Goal: Task Accomplishment & Management: Complete application form

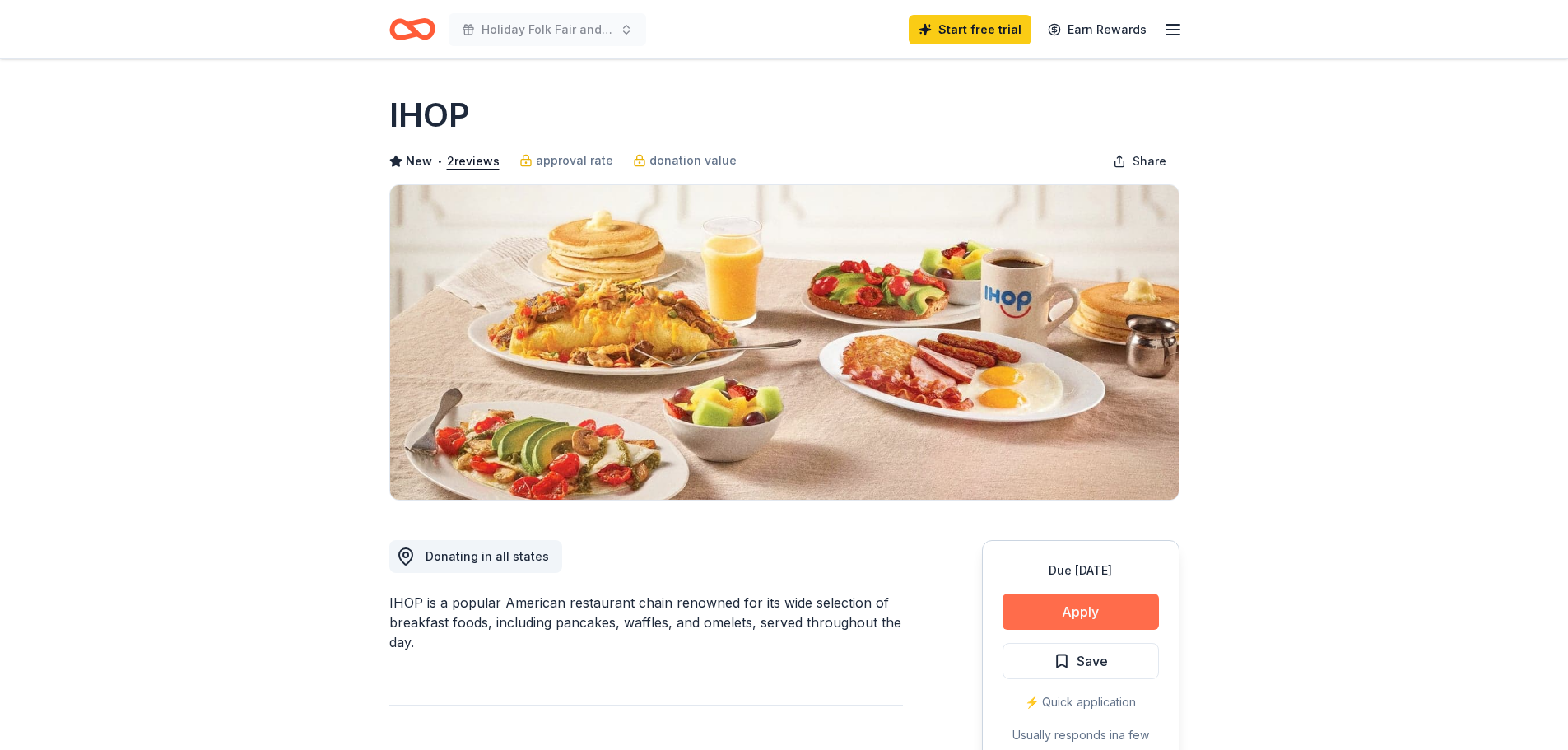
click at [1062, 612] on button "Apply" at bounding box center [1081, 611] width 157 height 37
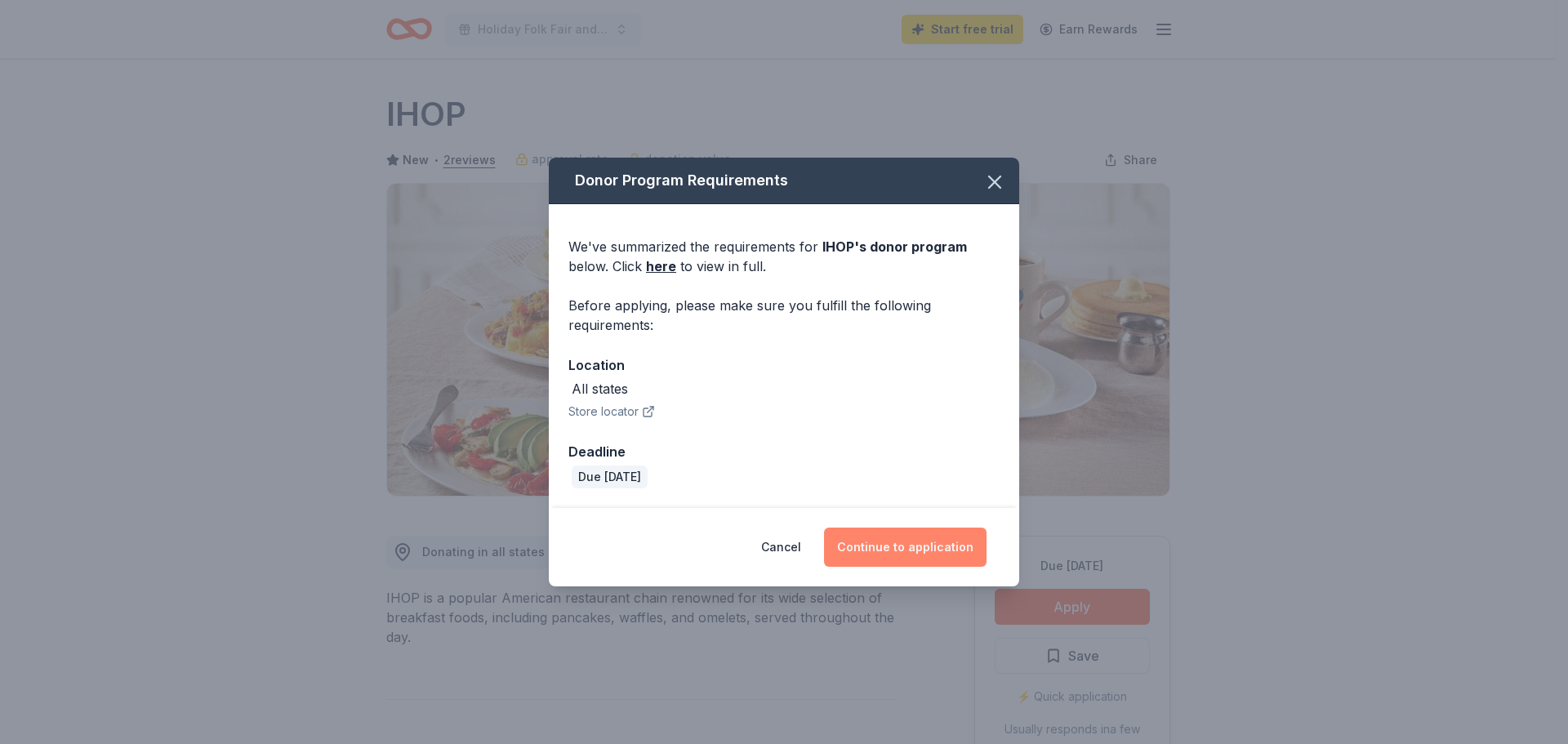
click at [914, 546] on button "Continue to application" at bounding box center [905, 547] width 162 height 39
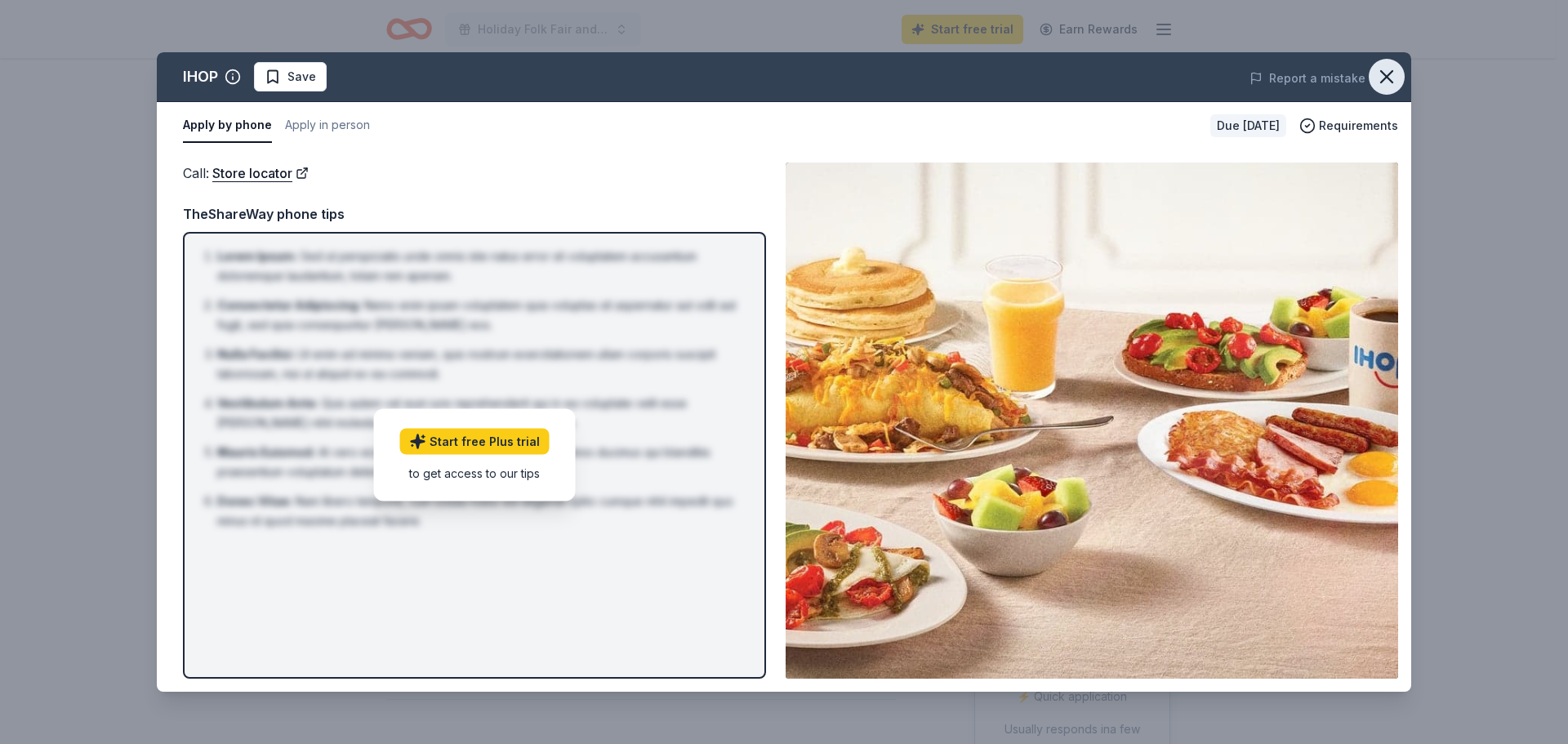
click at [1376, 75] on icon "button" at bounding box center [1387, 76] width 23 height 23
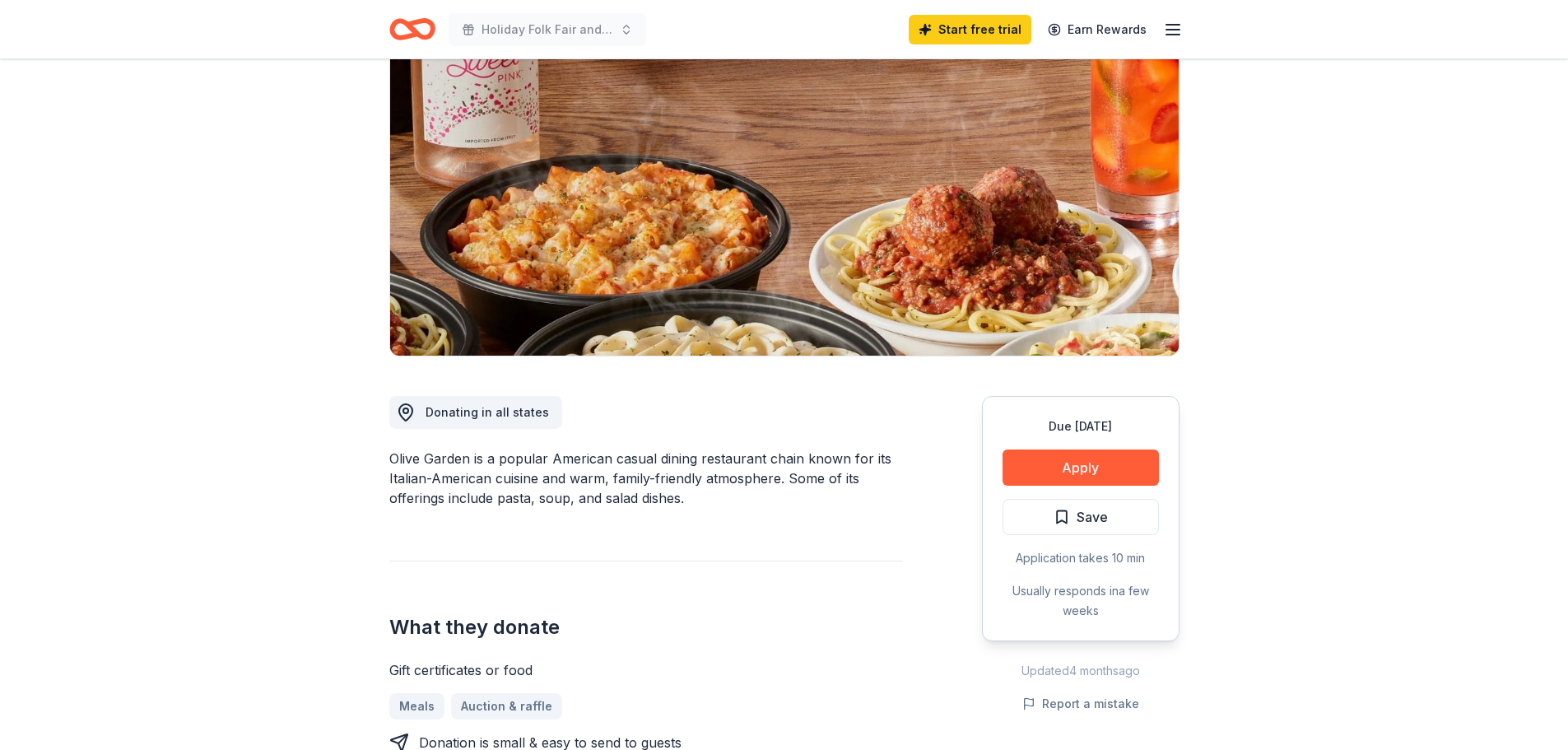
scroll to position [165, 0]
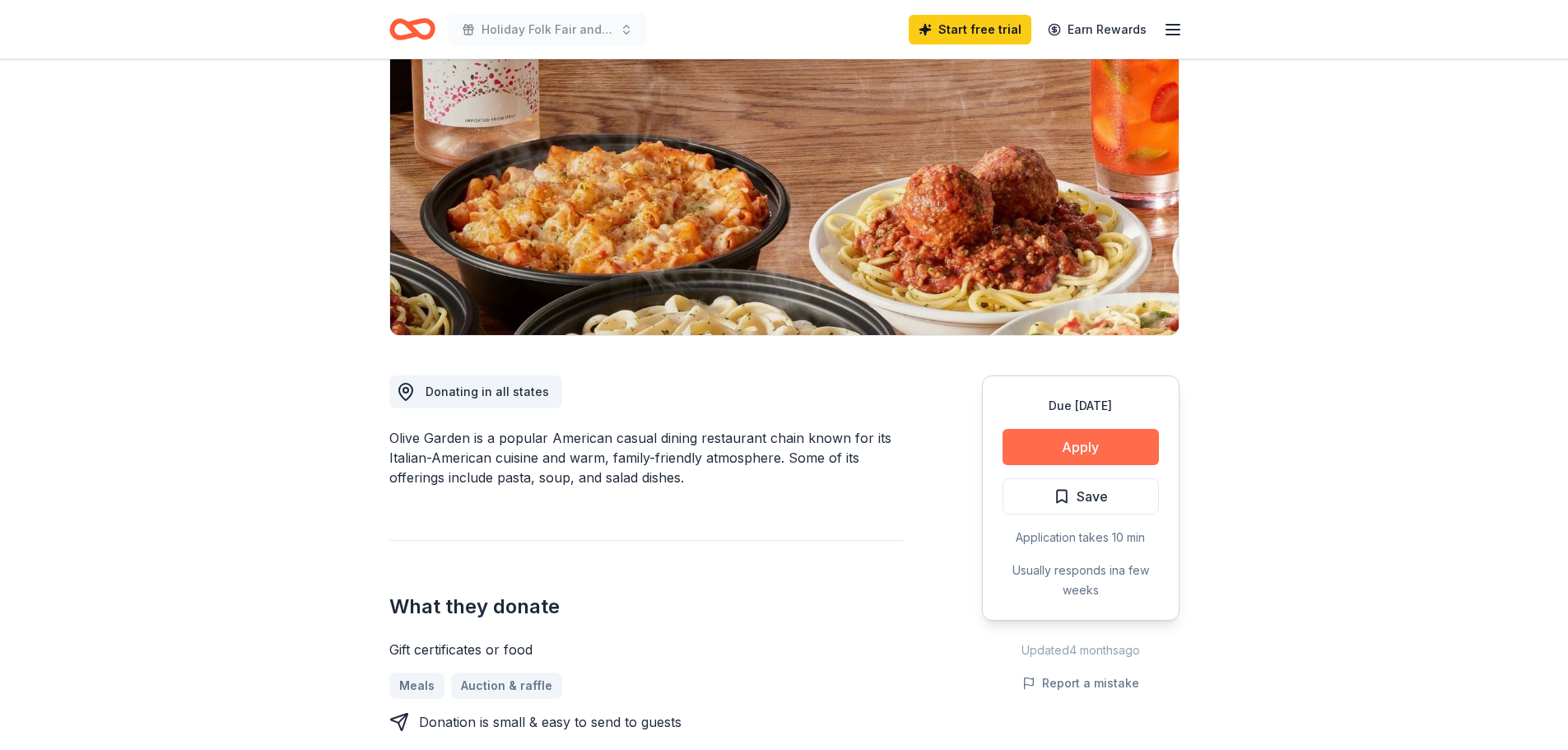
click at [1086, 439] on button "Apply" at bounding box center [1081, 446] width 157 height 37
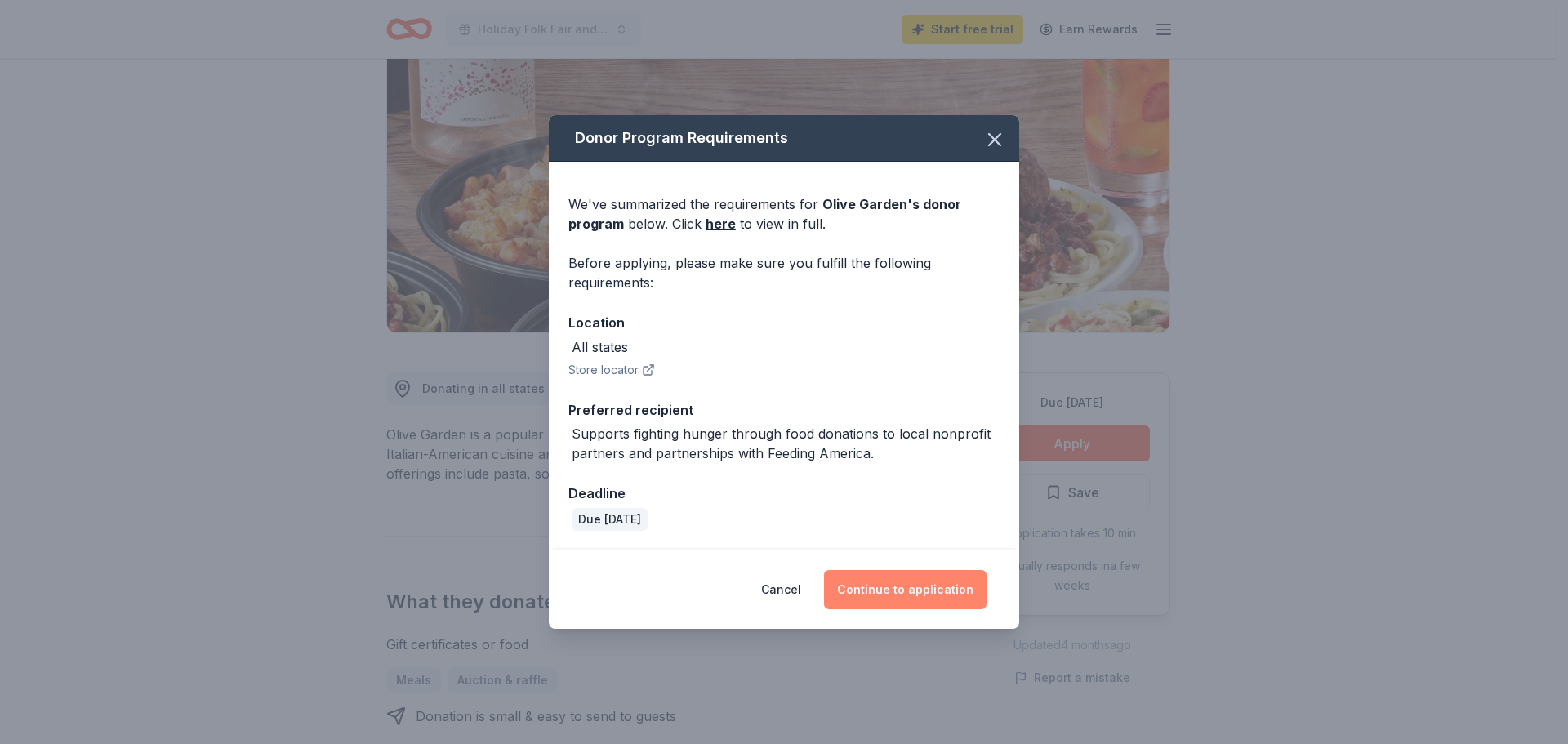
click at [937, 593] on button "Continue to application" at bounding box center [905, 589] width 162 height 39
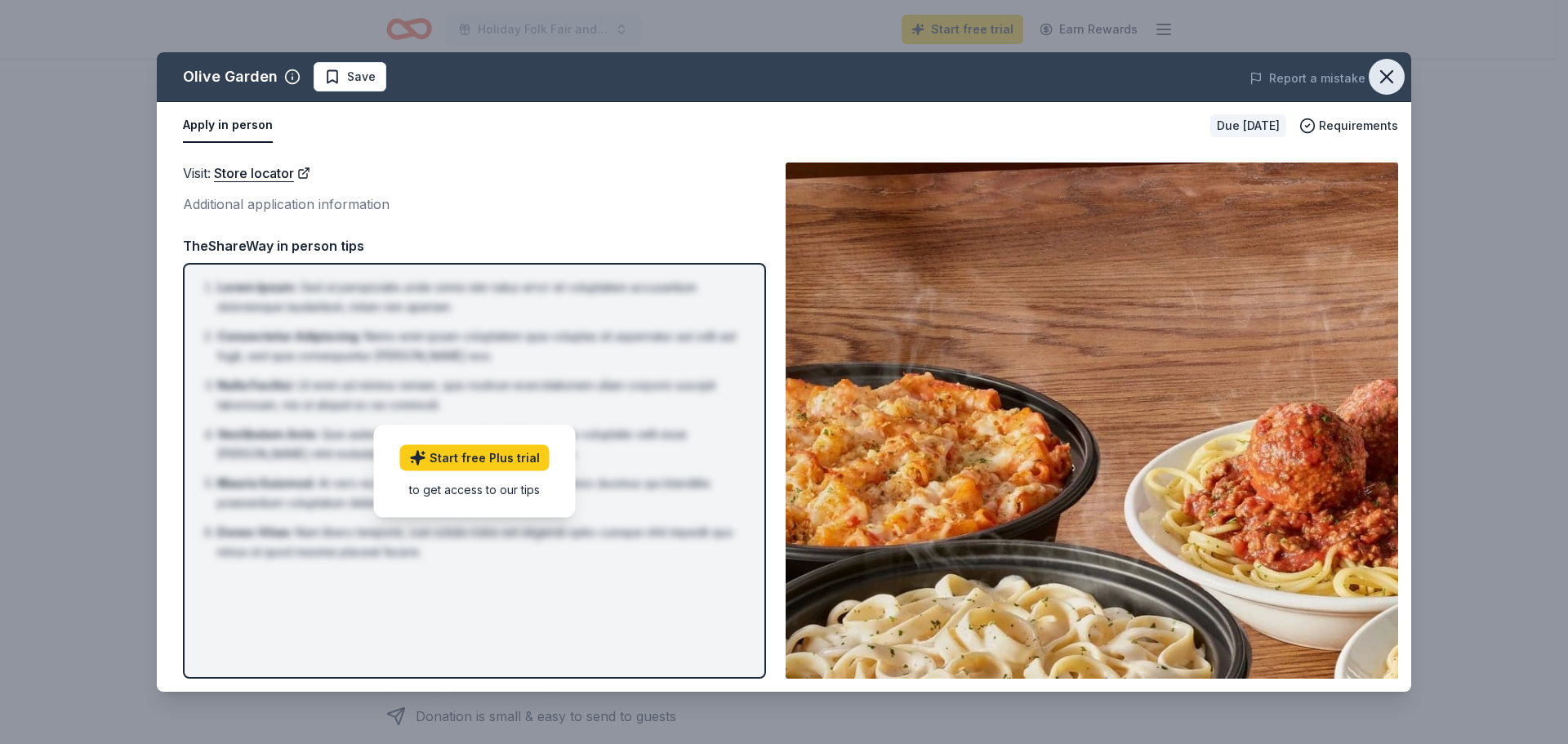
click at [1391, 85] on icon "button" at bounding box center [1387, 76] width 23 height 23
